Goal: Communication & Community: Answer question/provide support

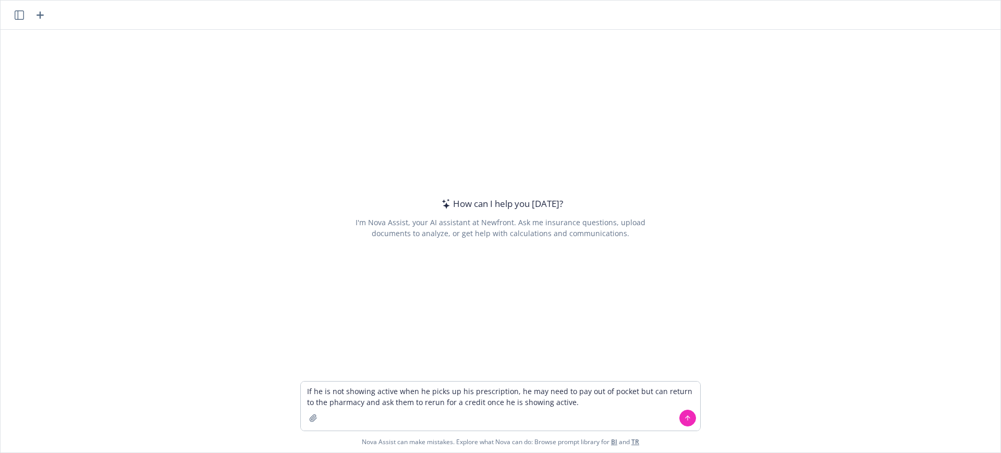
click at [301, 390] on textarea "If he is not showing active when he picks up his prescription, he may need to p…" at bounding box center [500, 406] width 399 height 49
click at [312, 391] on textarea "Do pharmacies If he is not showing active when he picks up his prescription, he…" at bounding box center [500, 406] width 399 height 49
drag, startPoint x: 624, startPoint y: 405, endPoint x: 468, endPoint y: 403, distance: 156.4
click at [468, 403] on textarea "Will pharmacies If he is not showing active when he picks up his prescription, …" at bounding box center [500, 406] width 399 height 49
click at [359, 387] on textarea "Will pharmacies If he is not showing active when he picks up his prescription, …" at bounding box center [500, 406] width 399 height 49
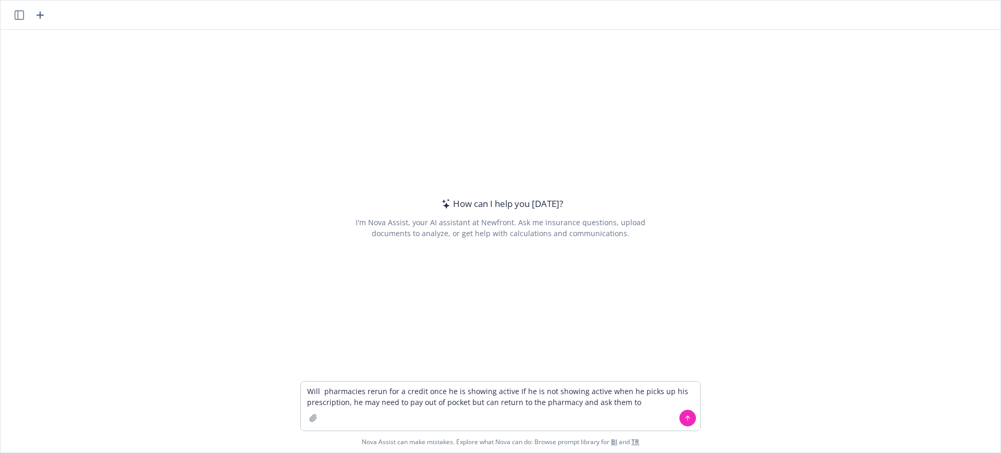
click at [446, 390] on textarea "Will pharmacies rerun for a credit once he is showing active If he is not showi…" at bounding box center [500, 406] width 399 height 49
drag, startPoint x: 629, startPoint y: 402, endPoint x: 478, endPoint y: 405, distance: 150.7
click at [478, 405] on textarea "Will pharmacies rerun for a credit once member is showing active If he is not s…" at bounding box center [500, 406] width 399 height 49
click at [633, 397] on textarea "Will pharmacies rerun for a credit once member is showing active If he is not s…" at bounding box center [500, 406] width 399 height 49
click at [626, 401] on textarea "Will pharmacies rerun for a credit once member is showing active If he is not s…" at bounding box center [500, 406] width 399 height 49
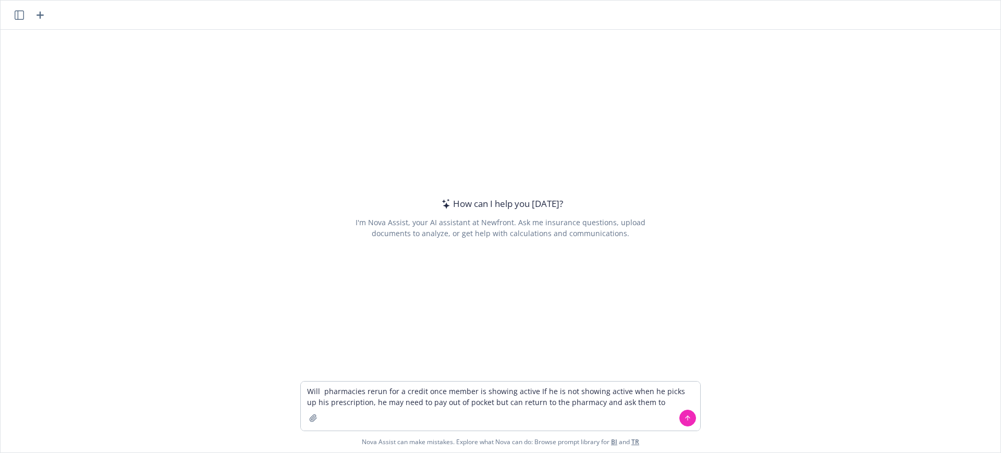
drag, startPoint x: 627, startPoint y: 401, endPoint x: 351, endPoint y: 405, distance: 275.8
click at [351, 405] on textarea "Will pharmacies rerun for a credit once member is showing active If he is not s…" at bounding box center [500, 406] width 399 height 49
type textarea "Will pharmacies rerun for a credit once member is showing active If he is not s…"
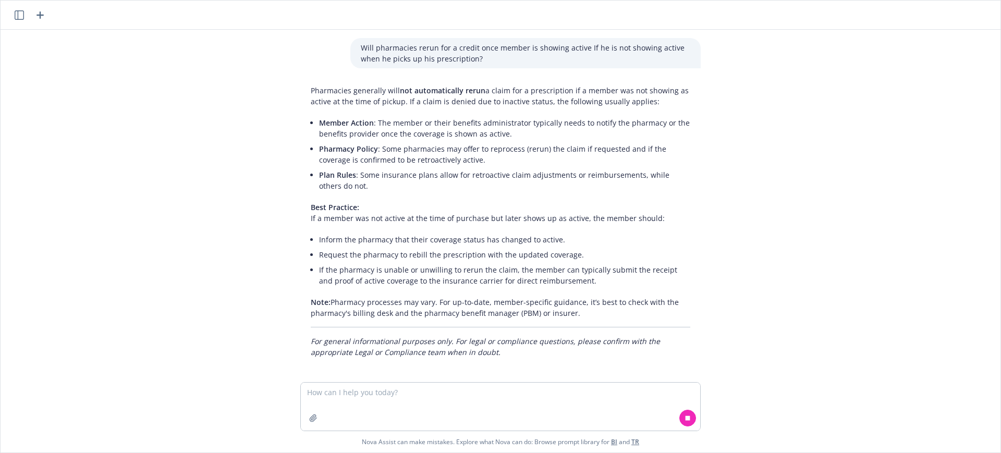
scroll to position [5, 0]
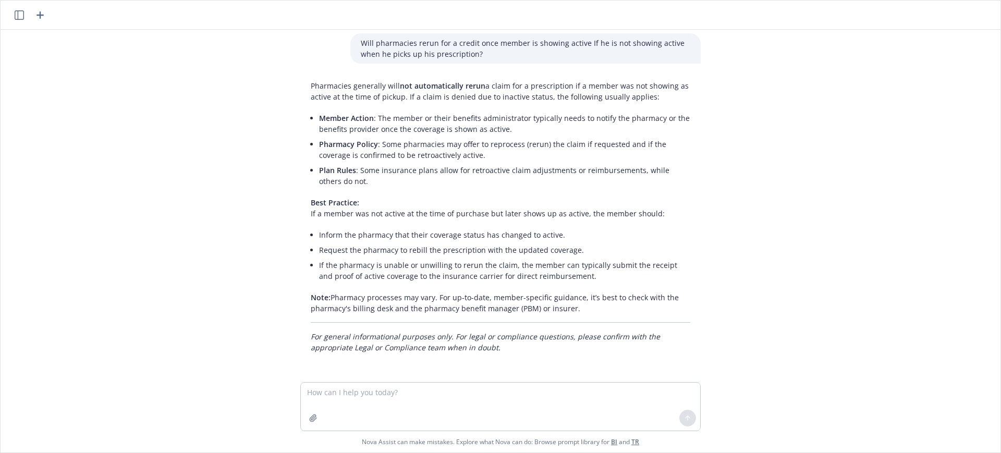
drag, startPoint x: 559, startPoint y: 305, endPoint x: 296, endPoint y: 215, distance: 277.9
click at [300, 215] on div "Pharmacies generally will not automatically rerun a claim for a prescription if…" at bounding box center [500, 216] width 400 height 281
copy div "If a member was not active at the time of purchase but later shows up as active…"
